Goal: Task Accomplishment & Management: Use online tool/utility

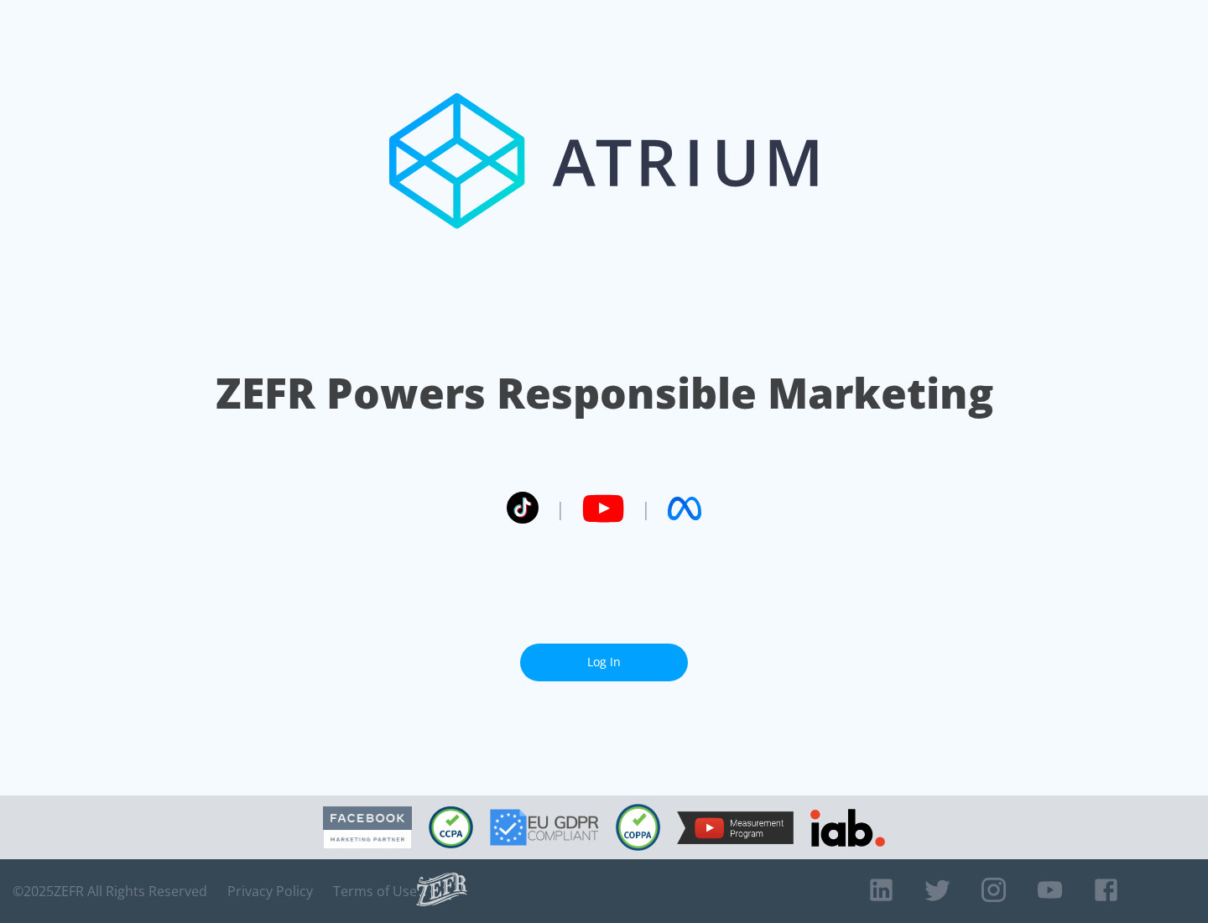
click at [604, 662] on link "Log In" at bounding box center [604, 662] width 168 height 38
